Goal: Use online tool/utility: Utilize a website feature to perform a specific function

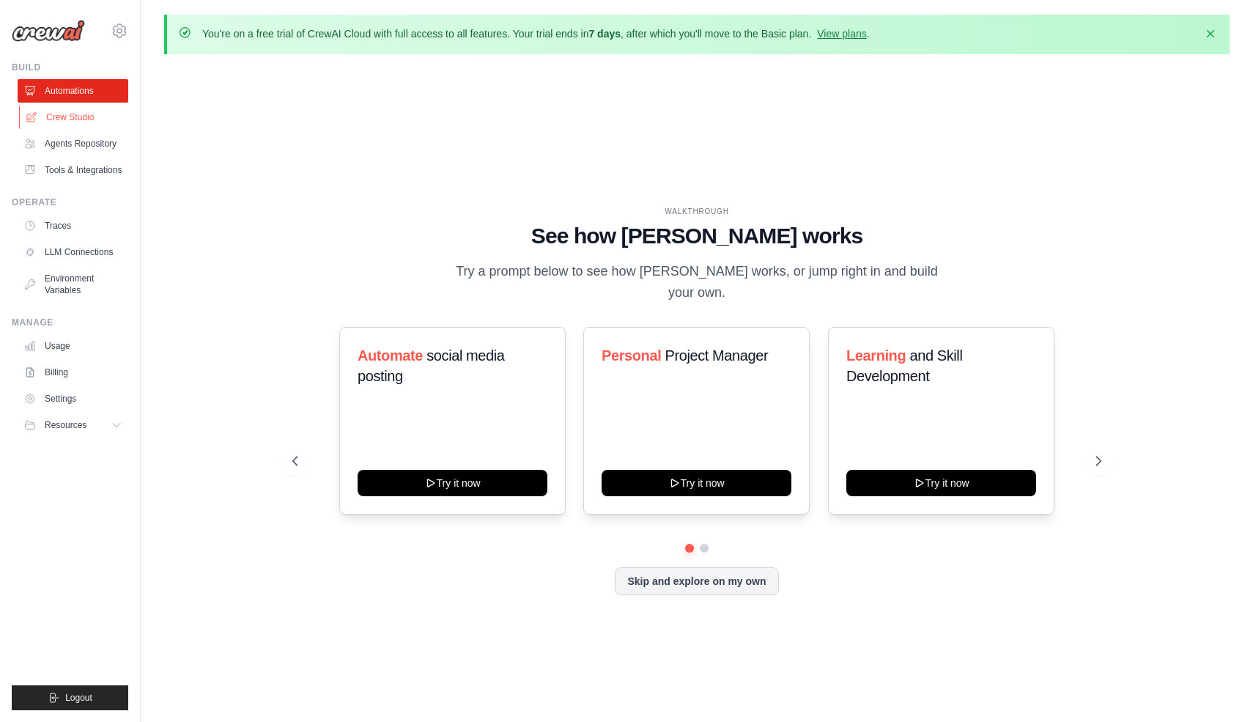
click at [87, 114] on link "Crew Studio" at bounding box center [74, 117] width 111 height 23
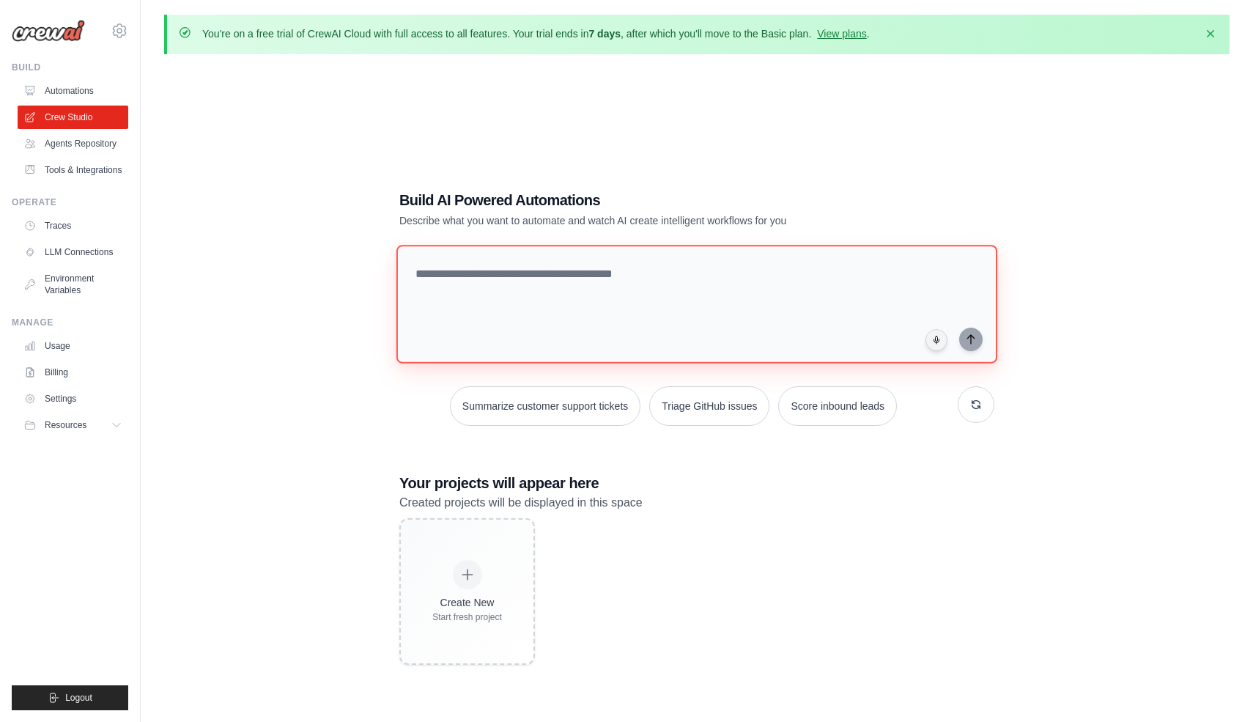
click at [522, 281] on textarea at bounding box center [696, 304] width 601 height 119
type textarea "*****"
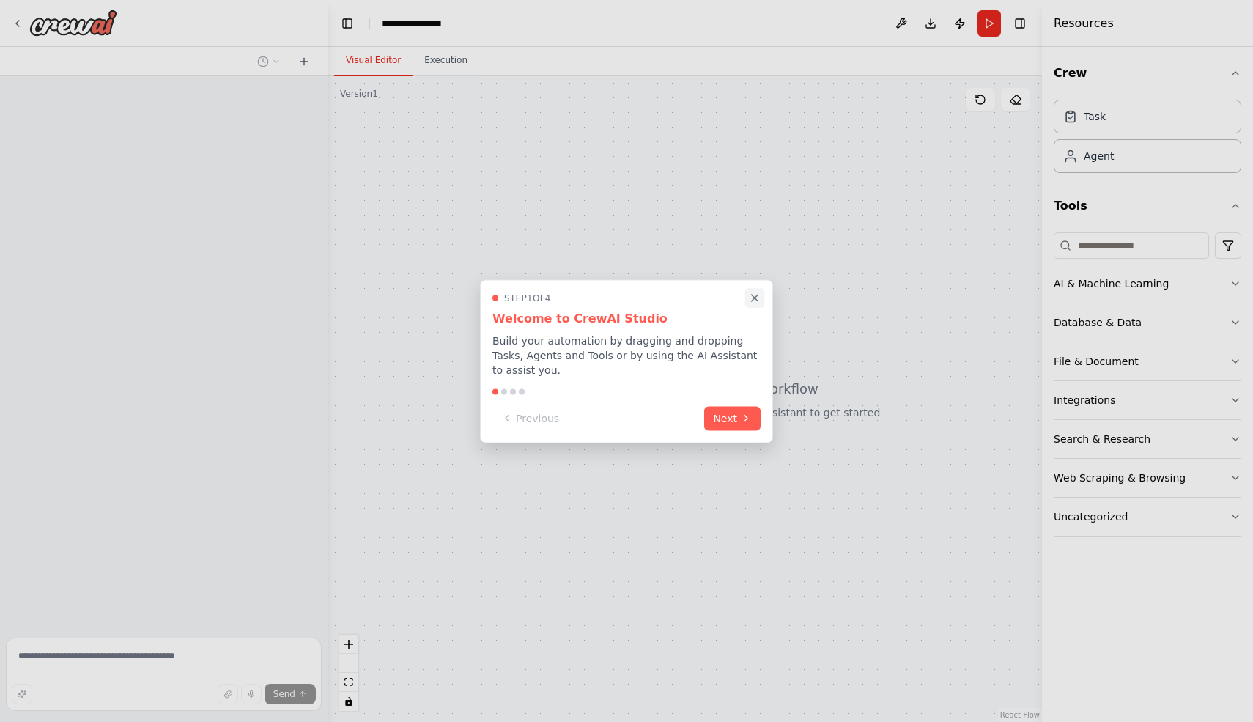
click at [750, 292] on icon "Close walkthrough" at bounding box center [754, 297] width 13 height 13
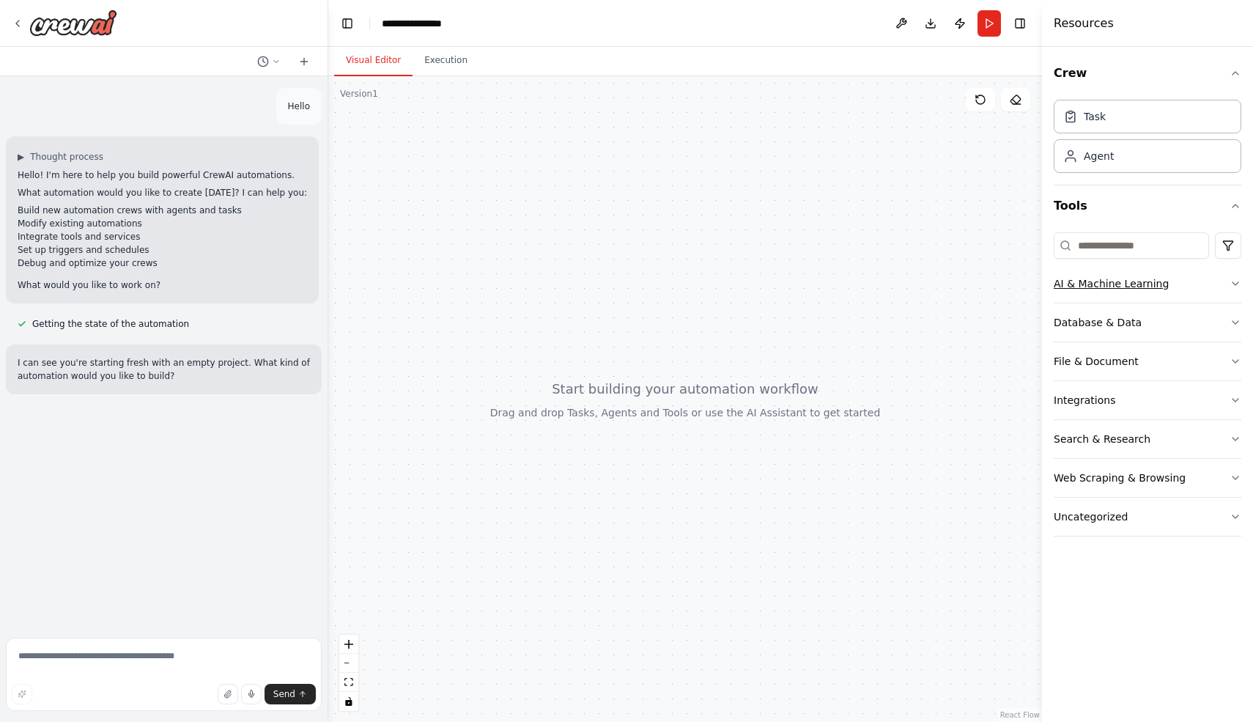
click at [1105, 286] on div "AI & Machine Learning" at bounding box center [1111, 283] width 115 height 15
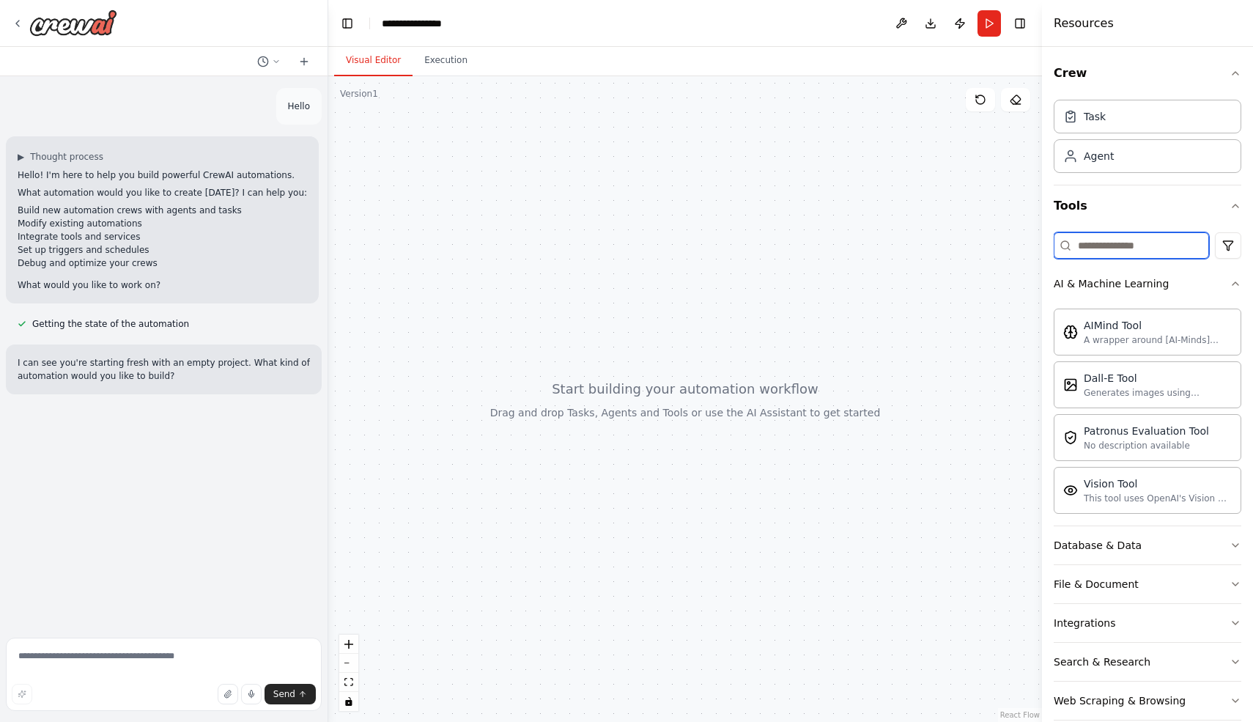
click at [1086, 245] on input at bounding box center [1131, 245] width 155 height 26
